Goal: Transaction & Acquisition: Purchase product/service

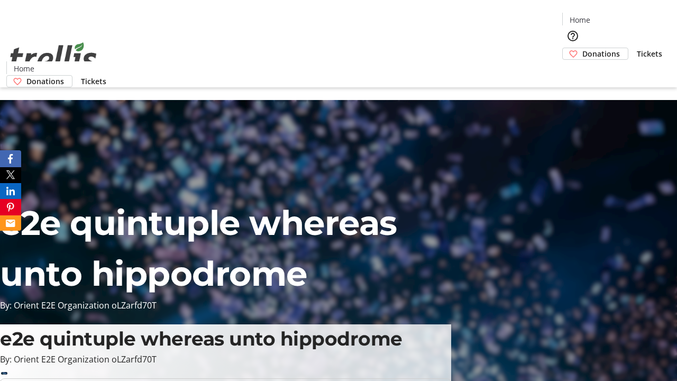
click at [582, 48] on span "Donations" at bounding box center [601, 53] width 38 height 11
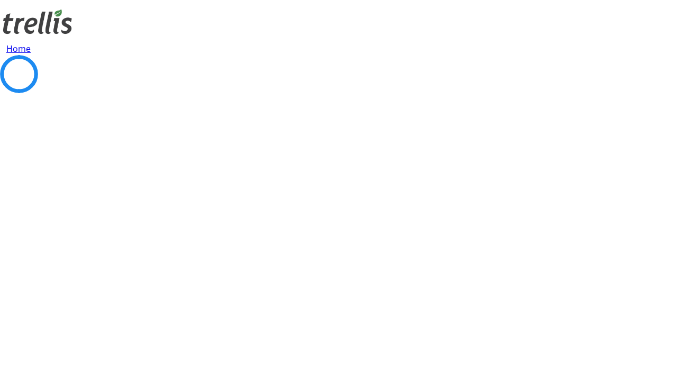
select select "CA"
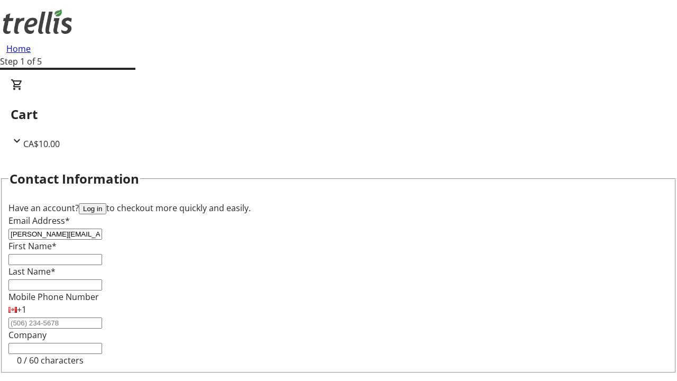
type input "[PERSON_NAME][EMAIL_ADDRESS][DOMAIN_NAME]"
type input "[PERSON_NAME]"
type input "[STREET_ADDRESS][PERSON_NAME]"
type input "Kelowna"
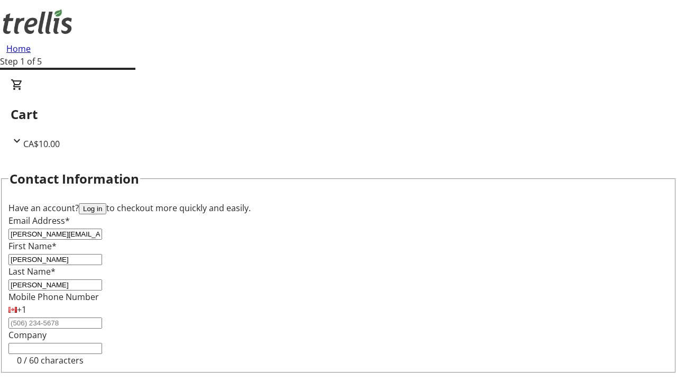
select select "BC"
type input "Kelowna"
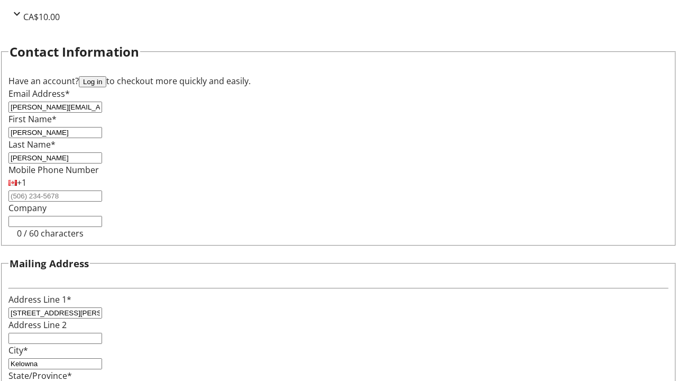
type input "V1Y 0C2"
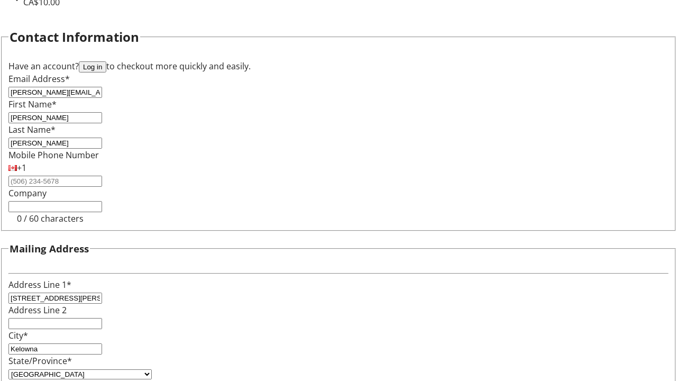
scroll to position [0, 0]
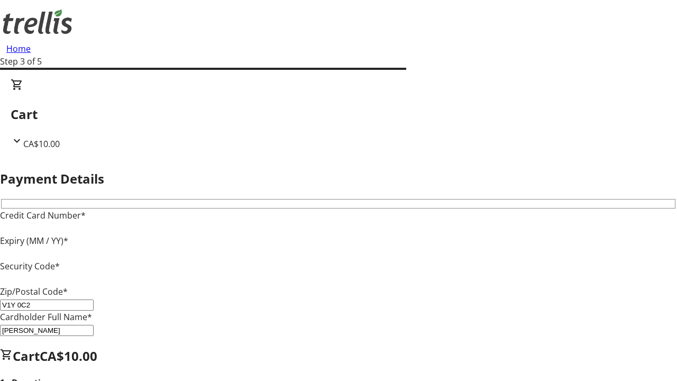
type input "V1Y 0C2"
